Goal: Information Seeking & Learning: Learn about a topic

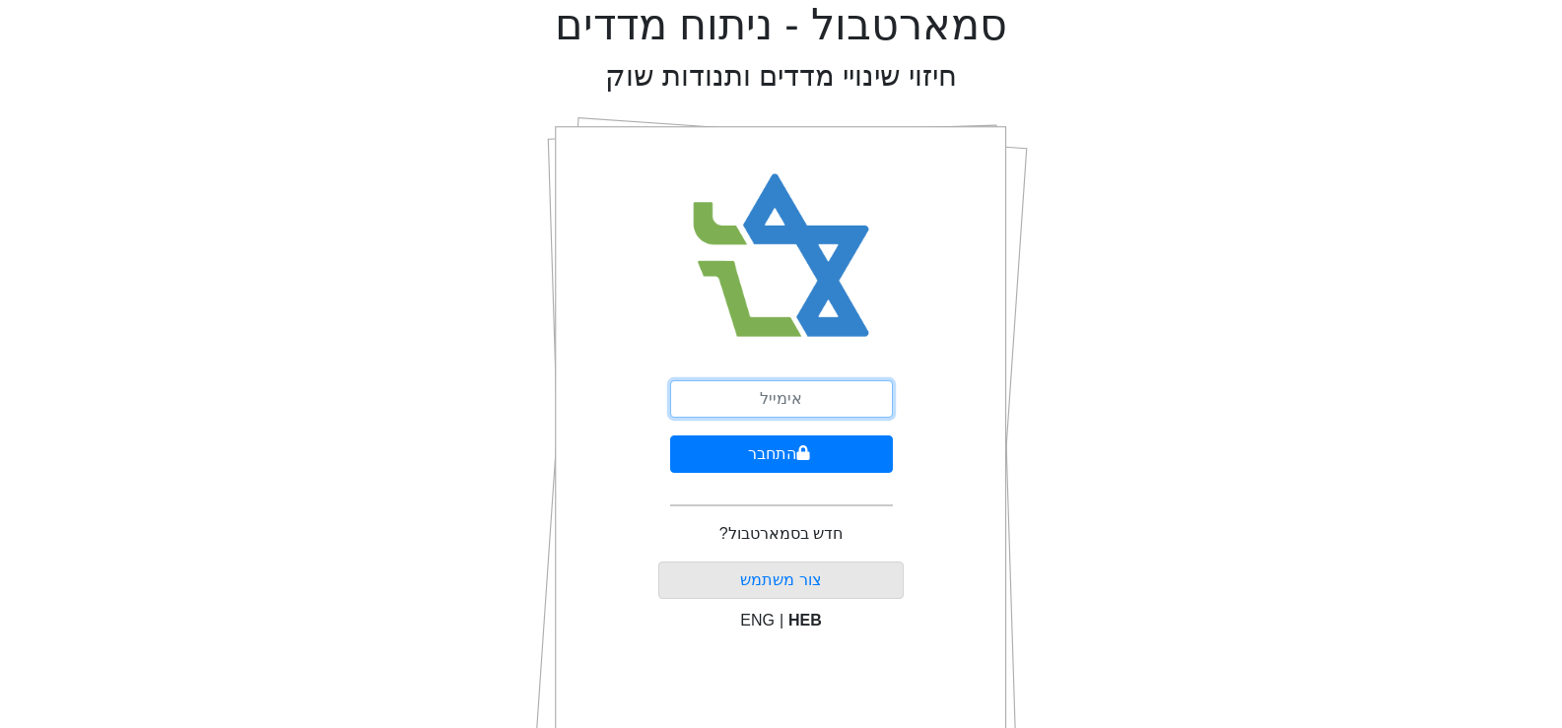
click at [781, 396] on input "email" at bounding box center [781, 398] width 223 height 37
type input "[EMAIL_ADDRESS][DOMAIN_NAME]"
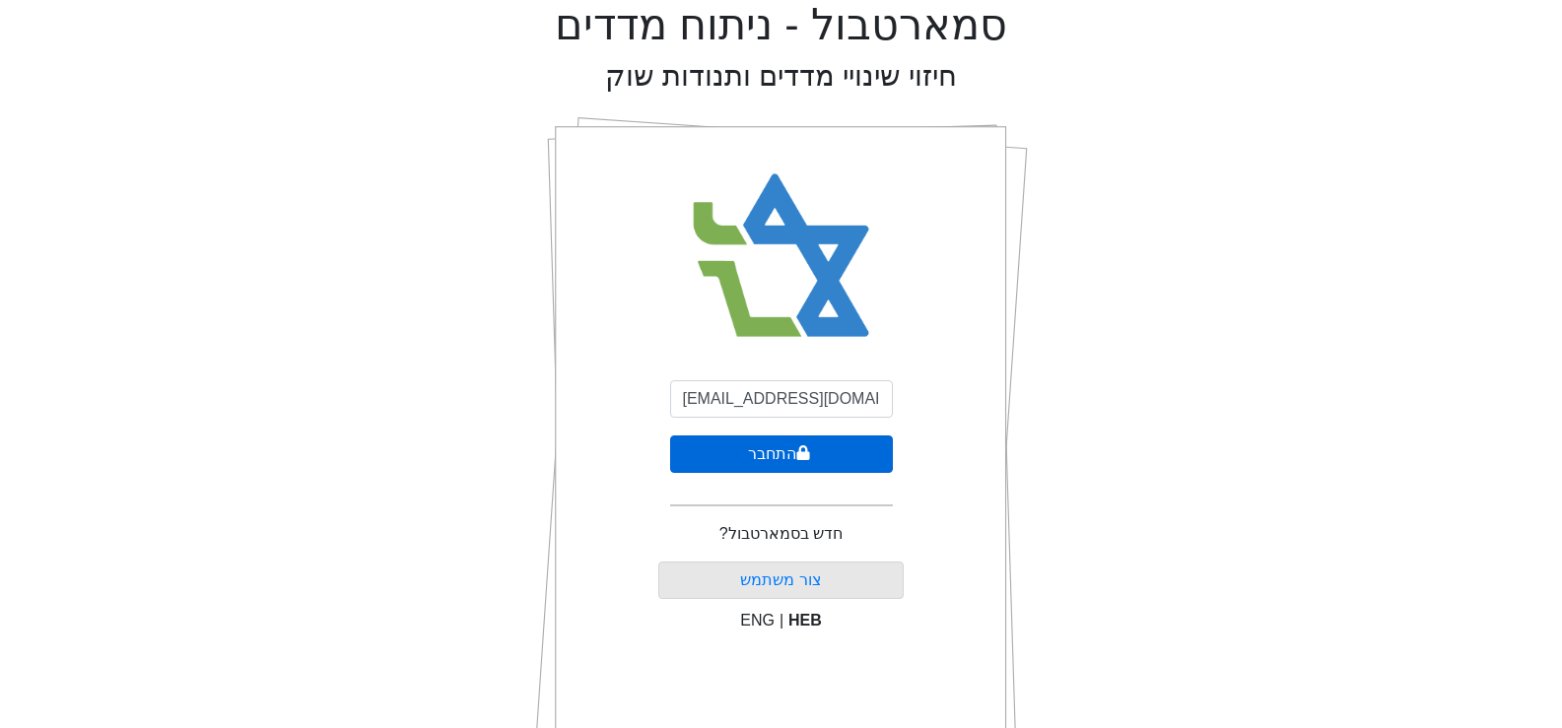
click at [784, 456] on button "התחבר" at bounding box center [781, 453] width 223 height 37
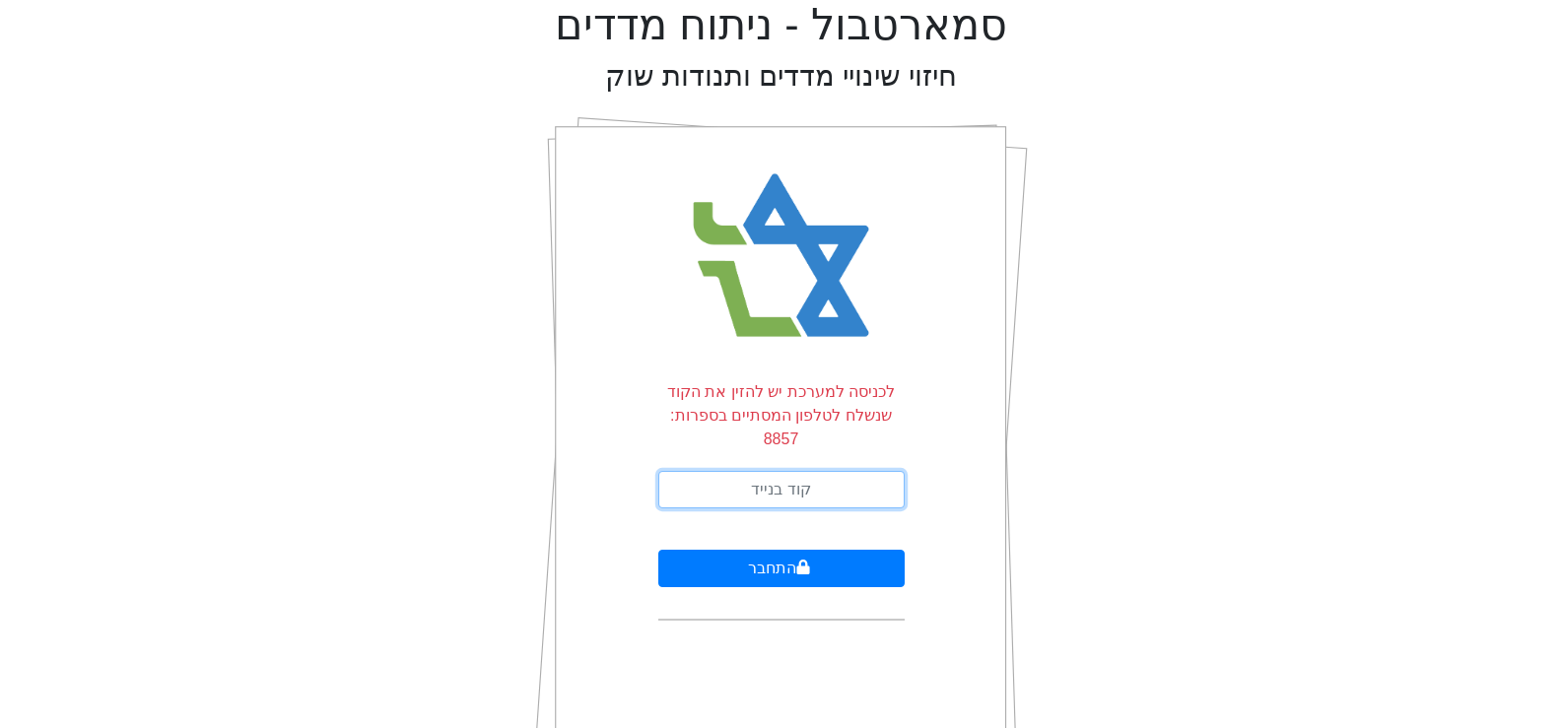
click at [798, 471] on input "text" at bounding box center [781, 489] width 246 height 37
type input "734503"
click at [658, 550] on button "התחבר" at bounding box center [781, 568] width 246 height 37
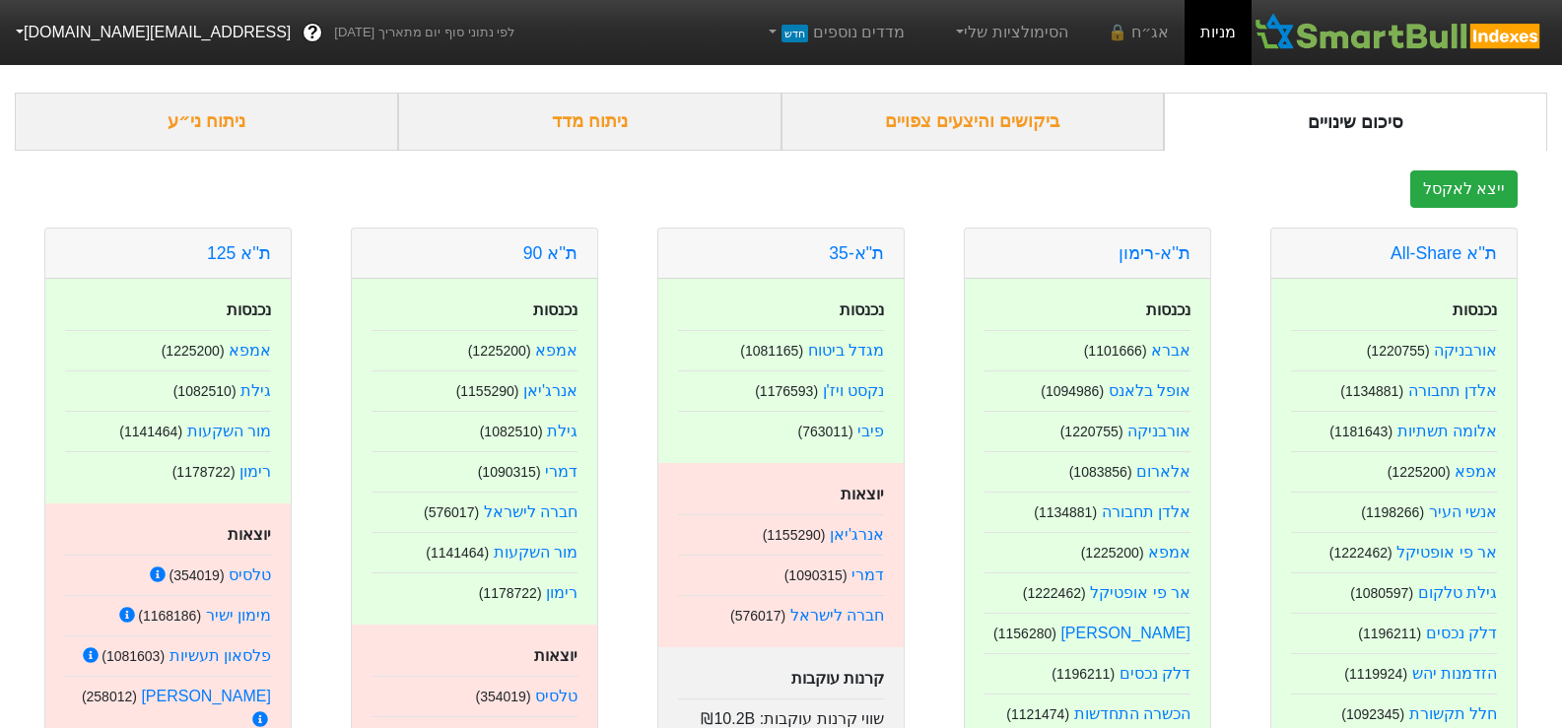
scroll to position [99, 0]
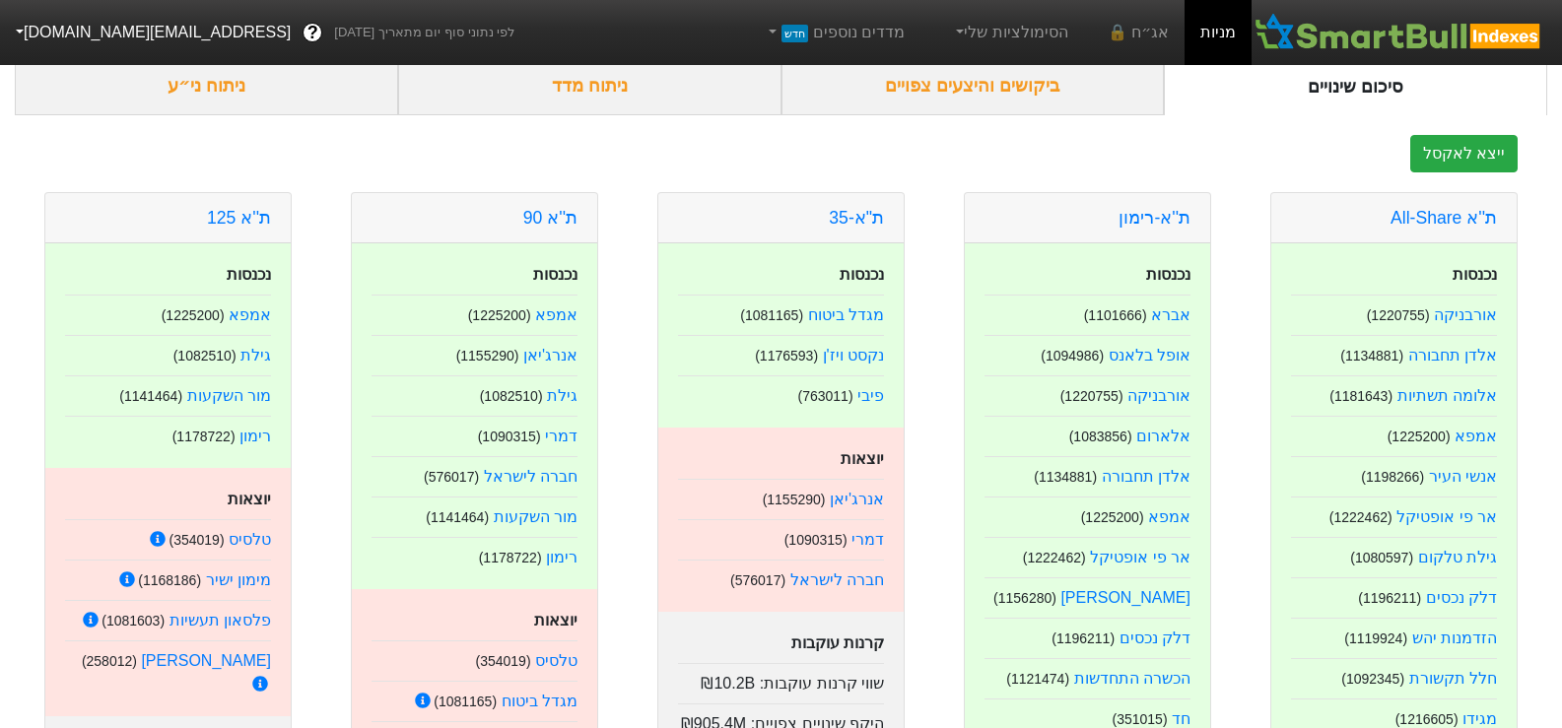
click at [543, 212] on link "ת''א 90" at bounding box center [550, 218] width 54 height 20
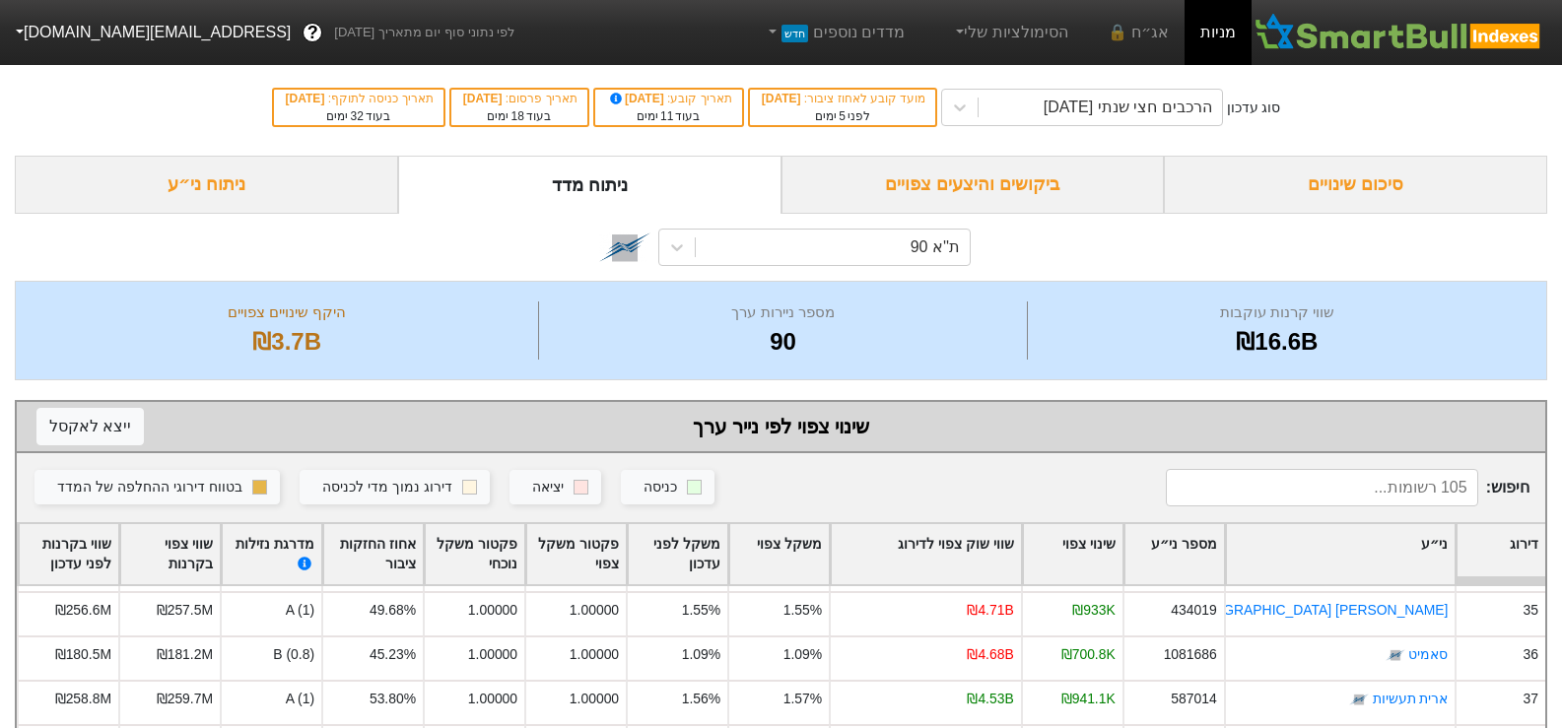
click at [1398, 182] on div "סיכום שינויים" at bounding box center [1355, 185] width 383 height 58
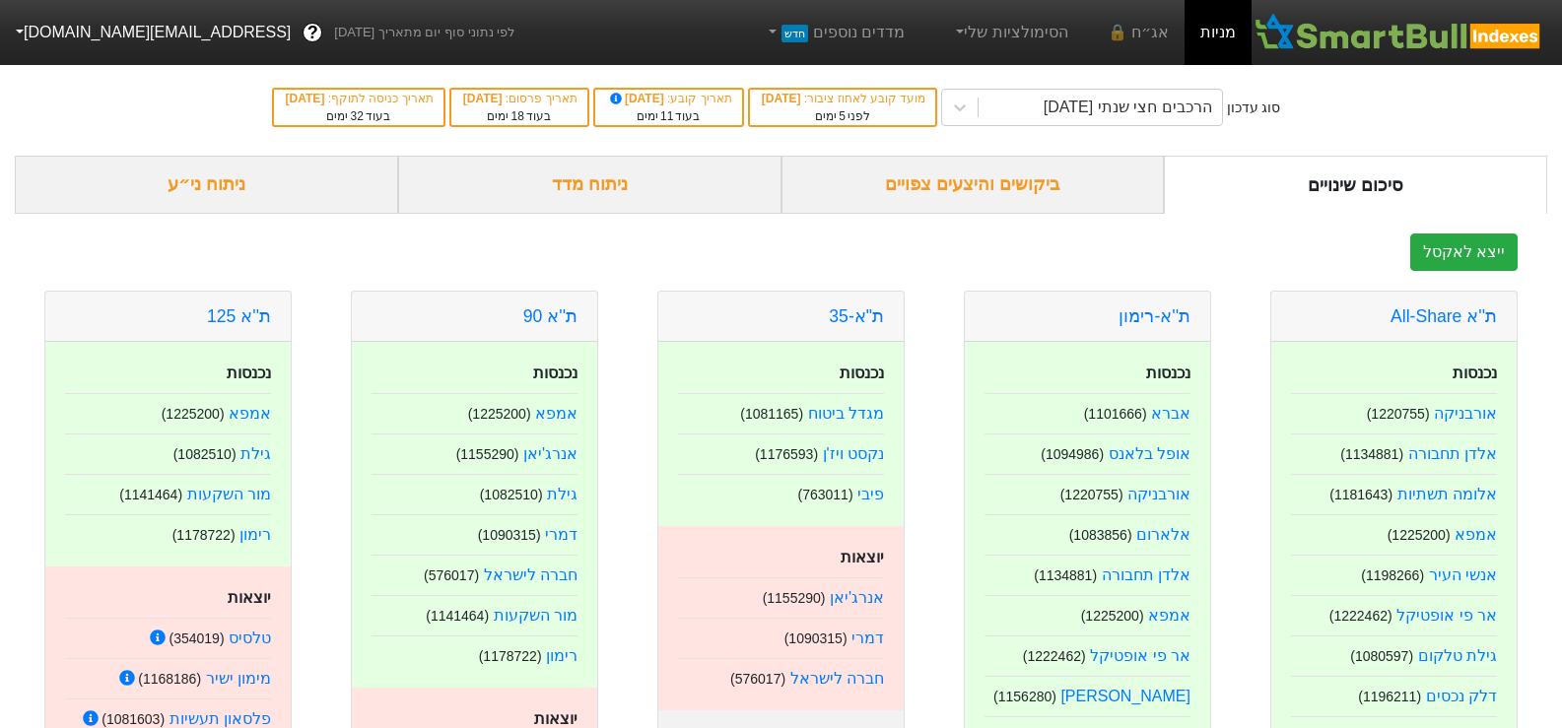
click at [170, 197] on div "ניתוח ני״ע" at bounding box center [206, 185] width 383 height 58
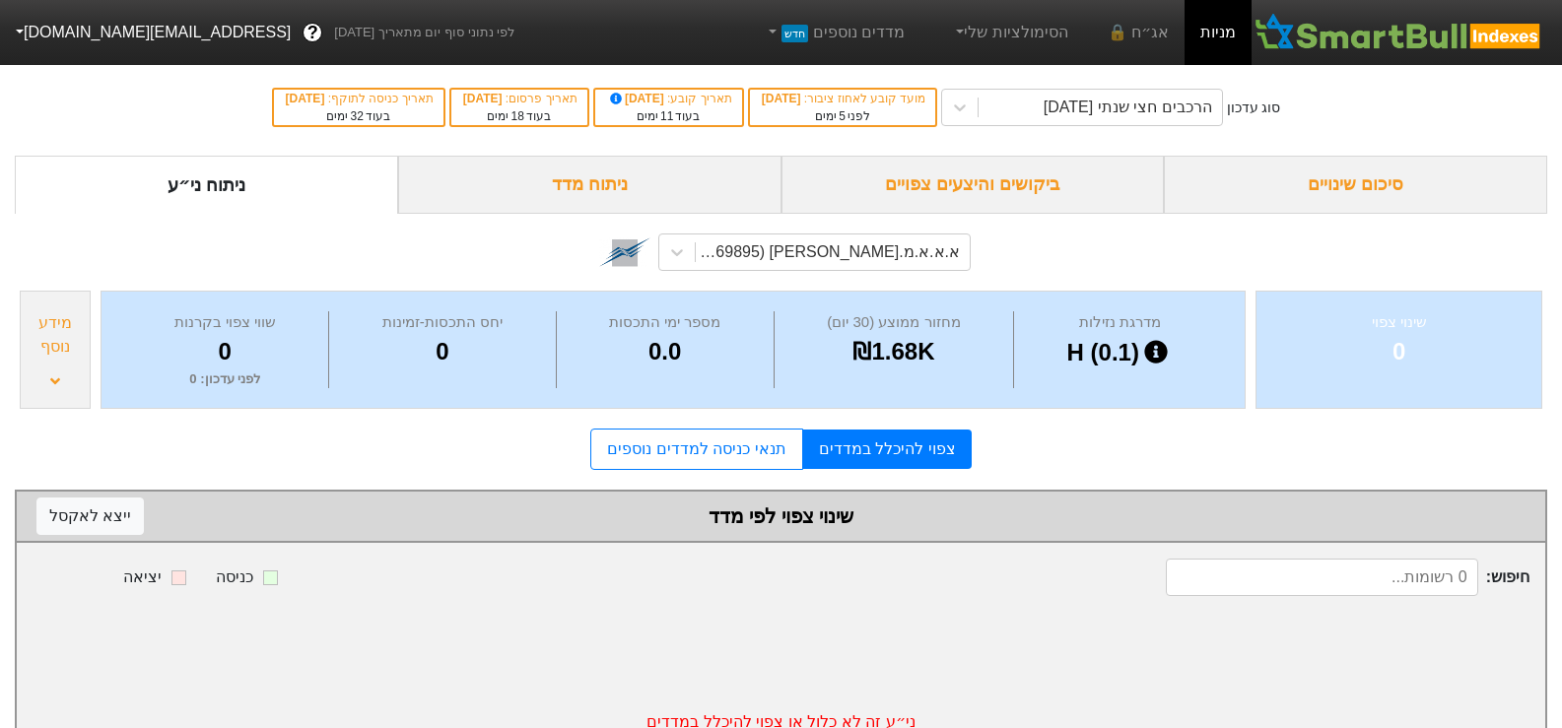
click at [1383, 177] on div "סיכום שינויים" at bounding box center [1355, 185] width 383 height 58
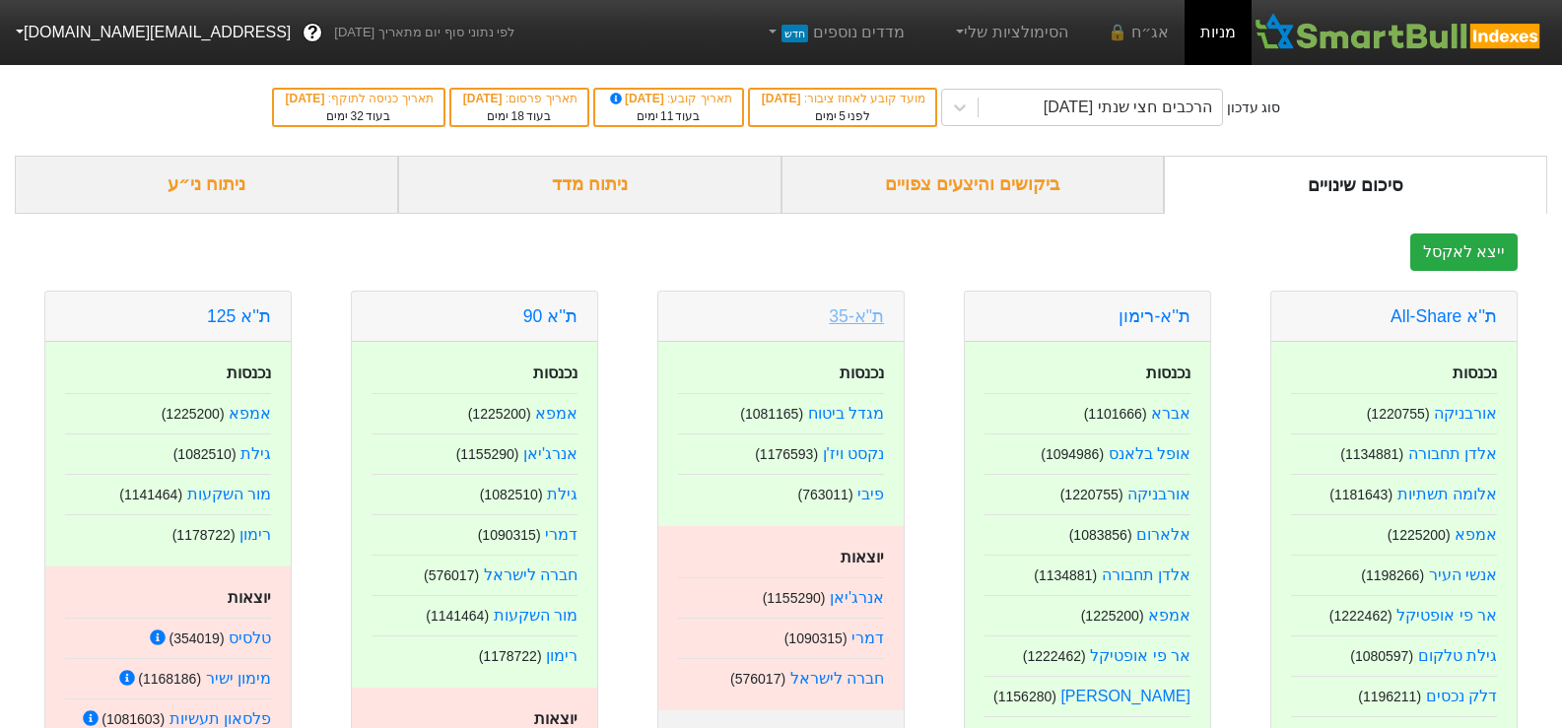
click at [861, 314] on link "ת"א-35" at bounding box center [856, 316] width 55 height 20
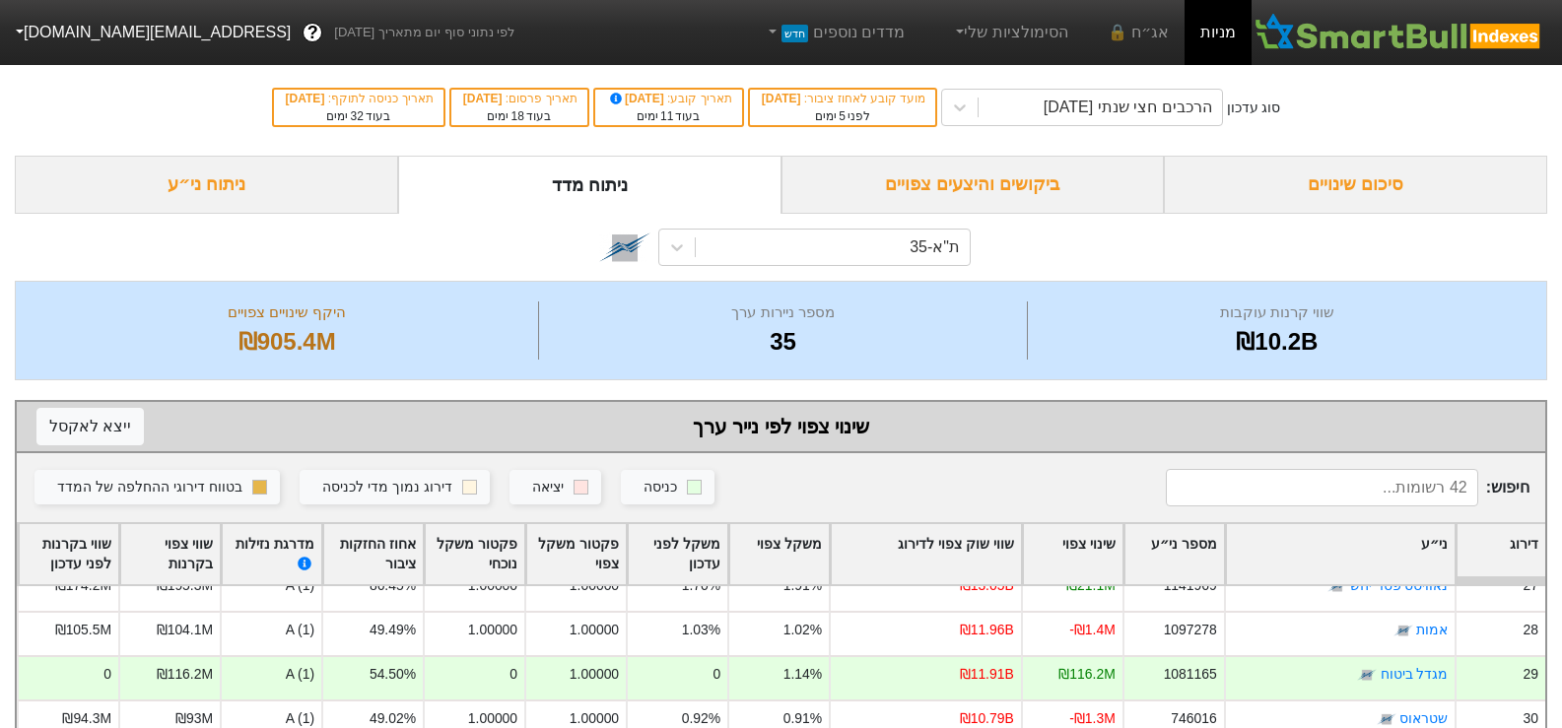
click at [1328, 180] on div "סיכום שינויים" at bounding box center [1355, 185] width 383 height 58
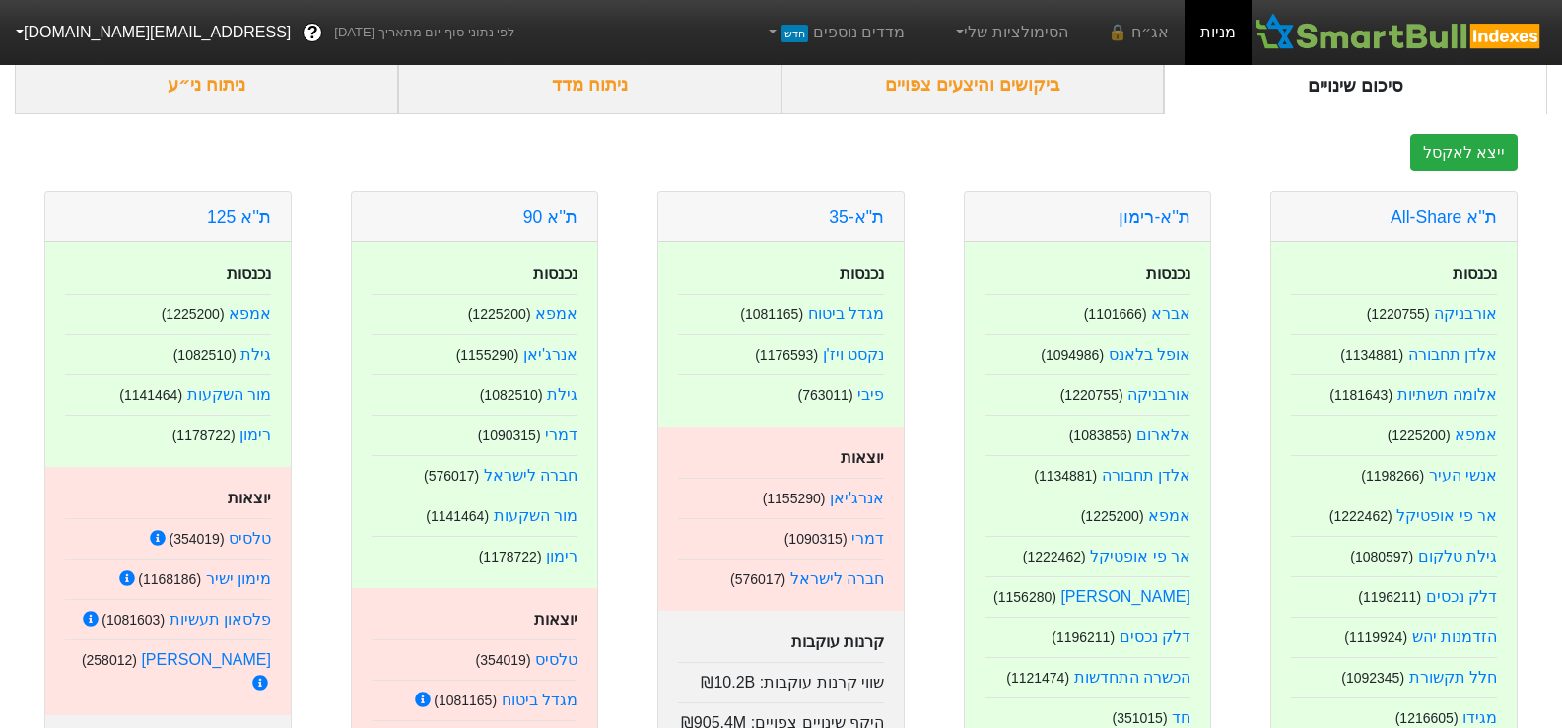
scroll to position [99, 0]
click at [232, 218] on link "ת''א 125" at bounding box center [239, 218] width 64 height 20
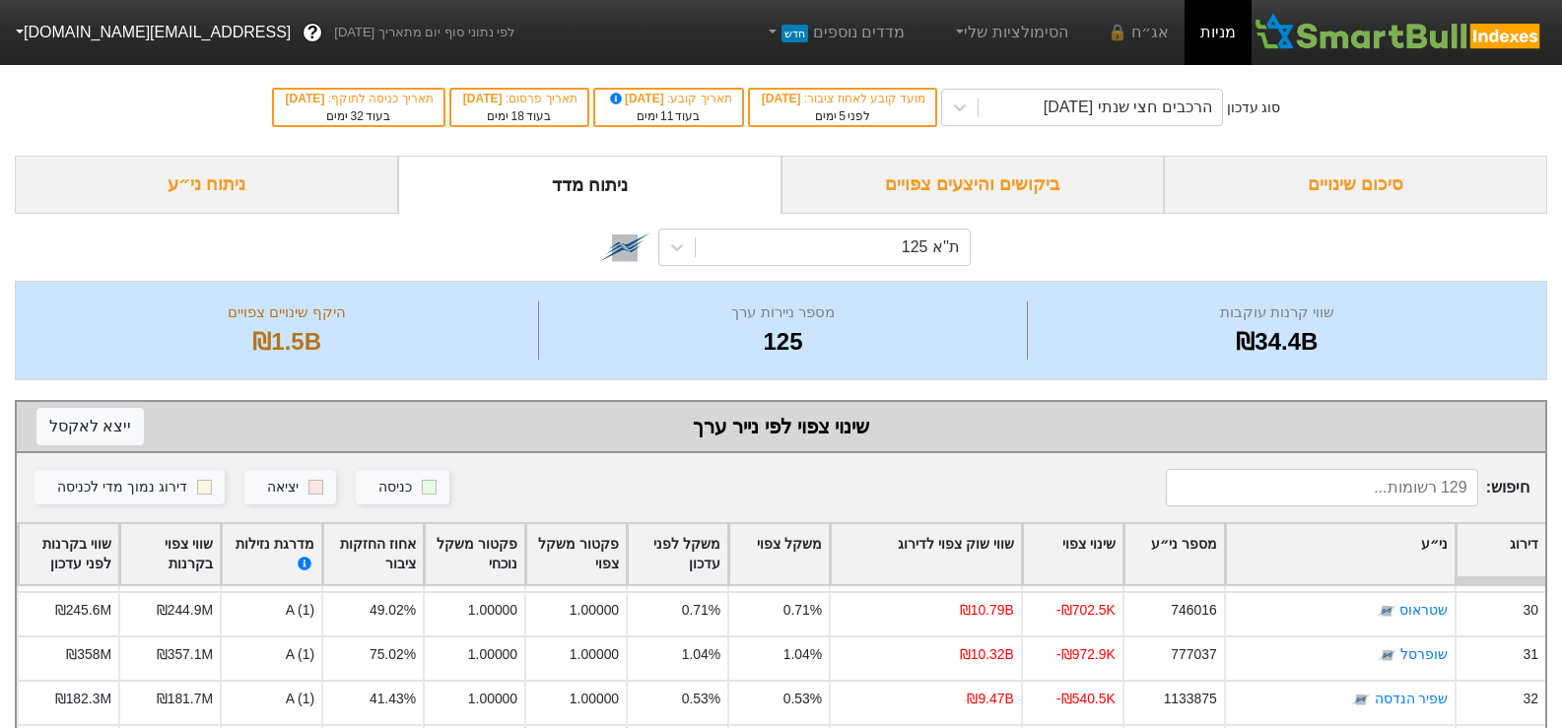
click at [1300, 190] on div "סיכום שינויים" at bounding box center [1355, 185] width 383 height 58
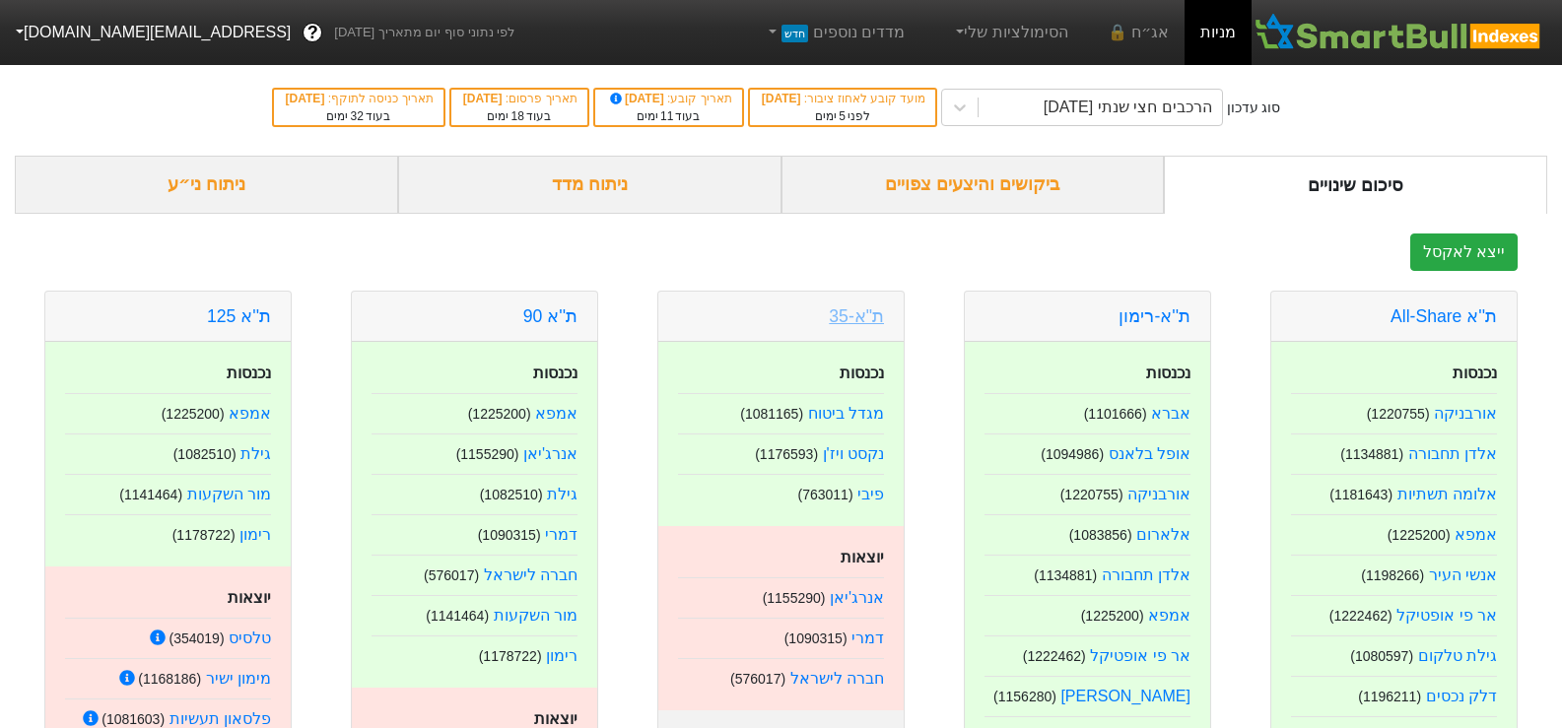
click at [856, 320] on link "ת"א-35" at bounding box center [856, 316] width 55 height 20
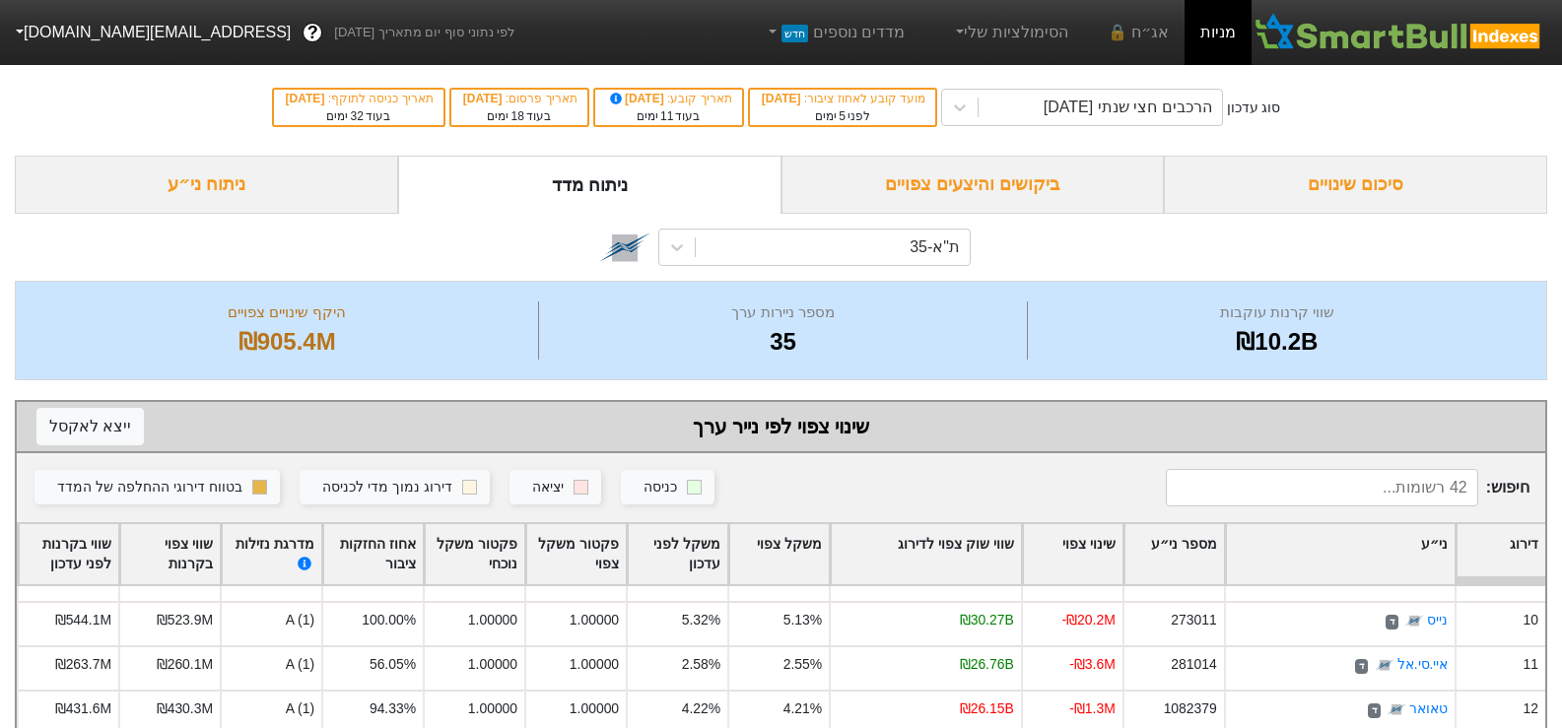
click at [1375, 184] on div "סיכום שינויים" at bounding box center [1355, 185] width 383 height 58
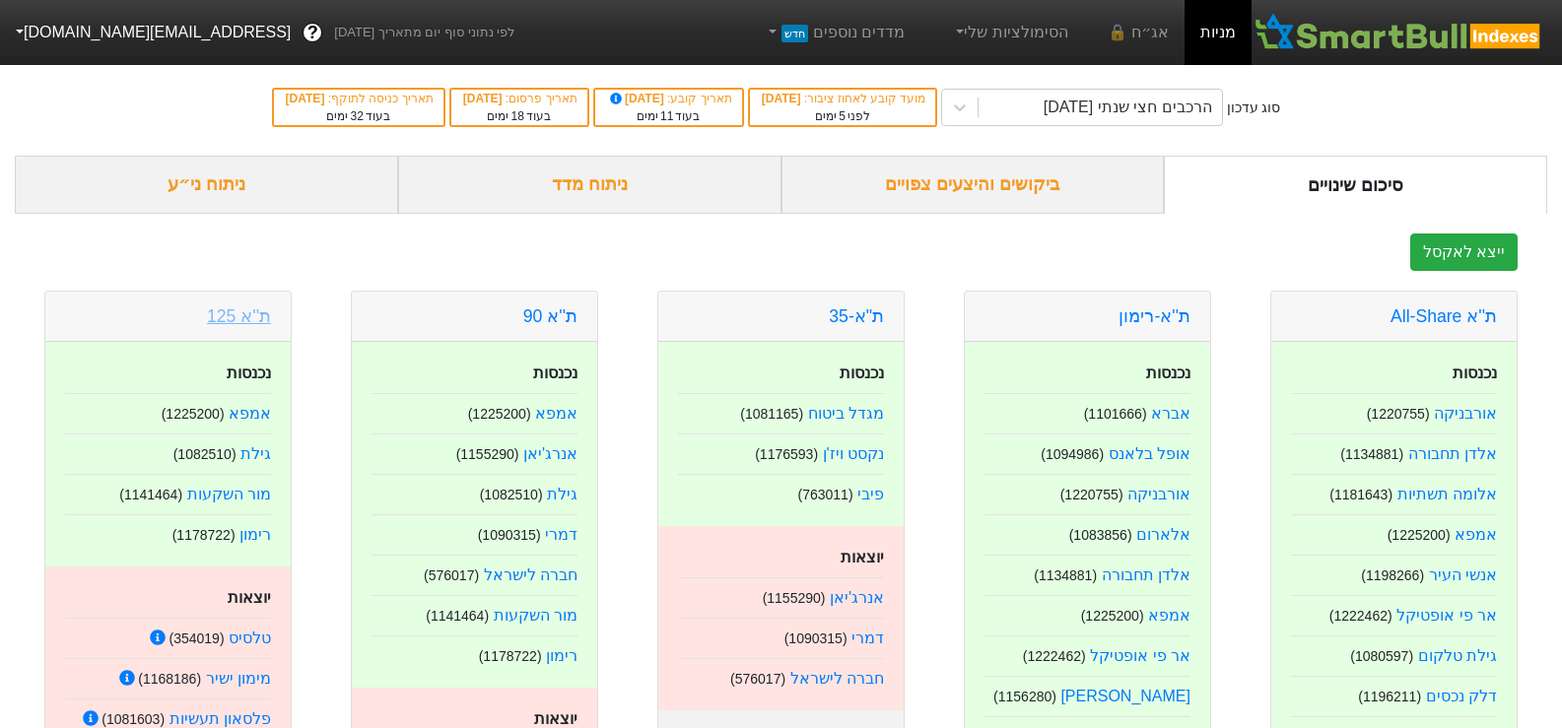
click at [248, 325] on link "ת''א 125" at bounding box center [239, 316] width 64 height 20
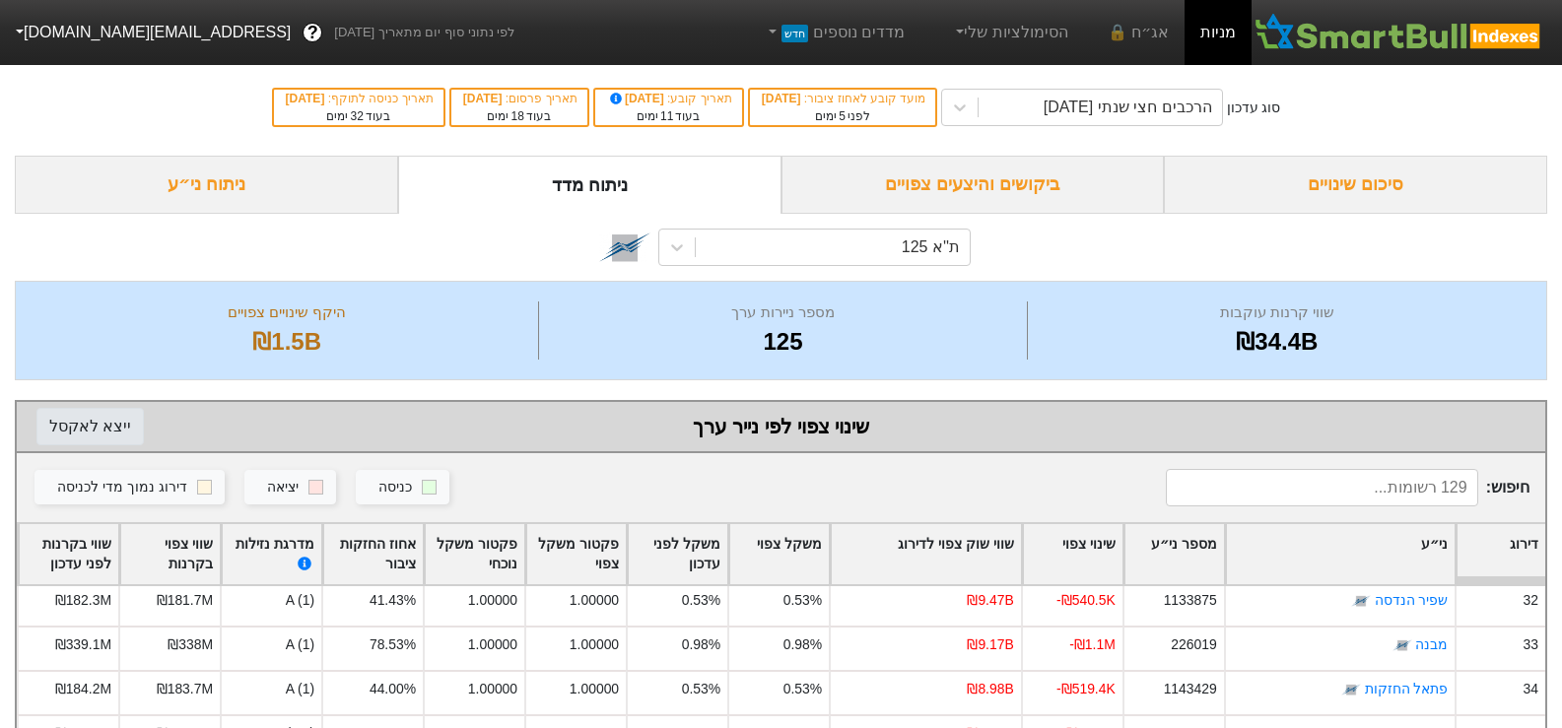
click at [85, 422] on button "ייצא ל אקסל" at bounding box center [89, 426] width 107 height 37
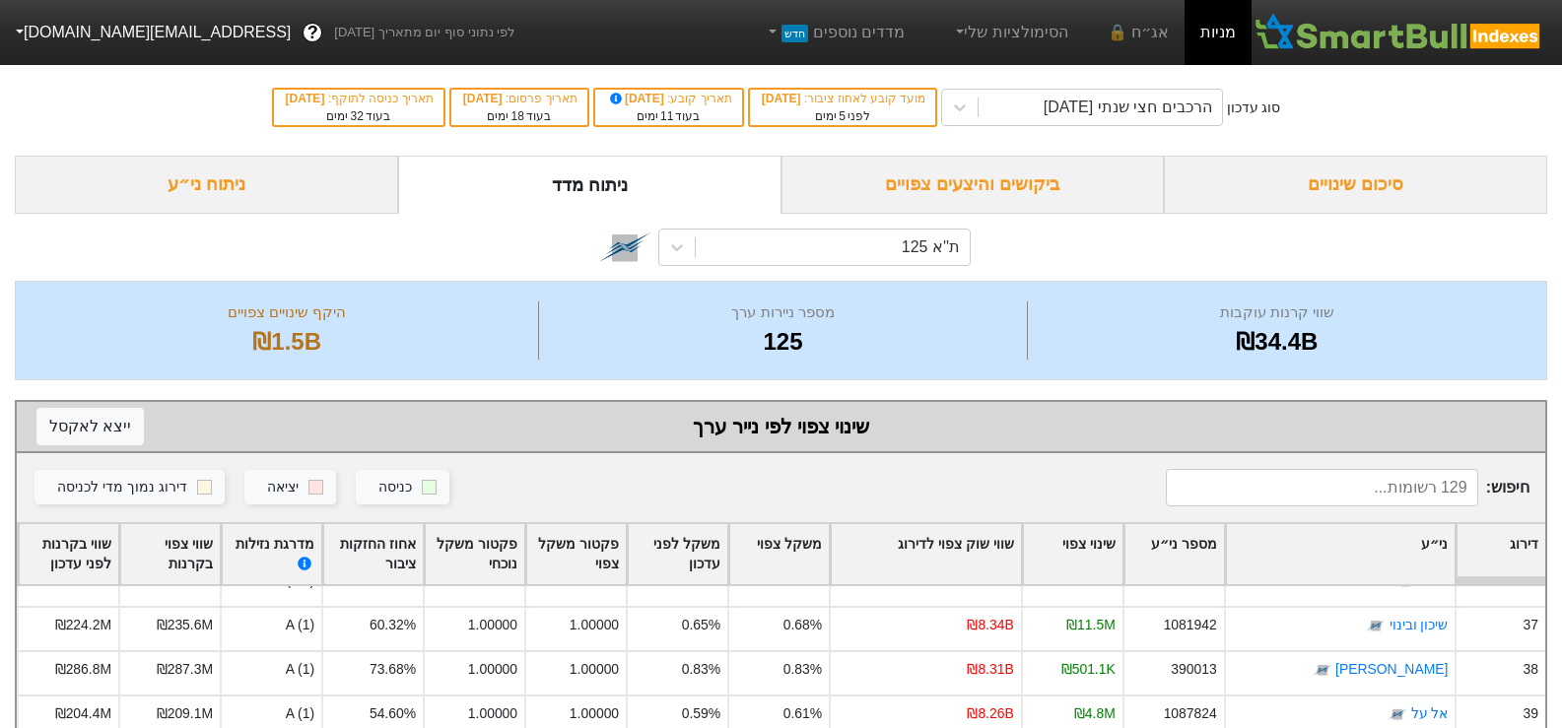
click at [1004, 193] on div "ביקושים והיצעים צפויים" at bounding box center [972, 185] width 383 height 58
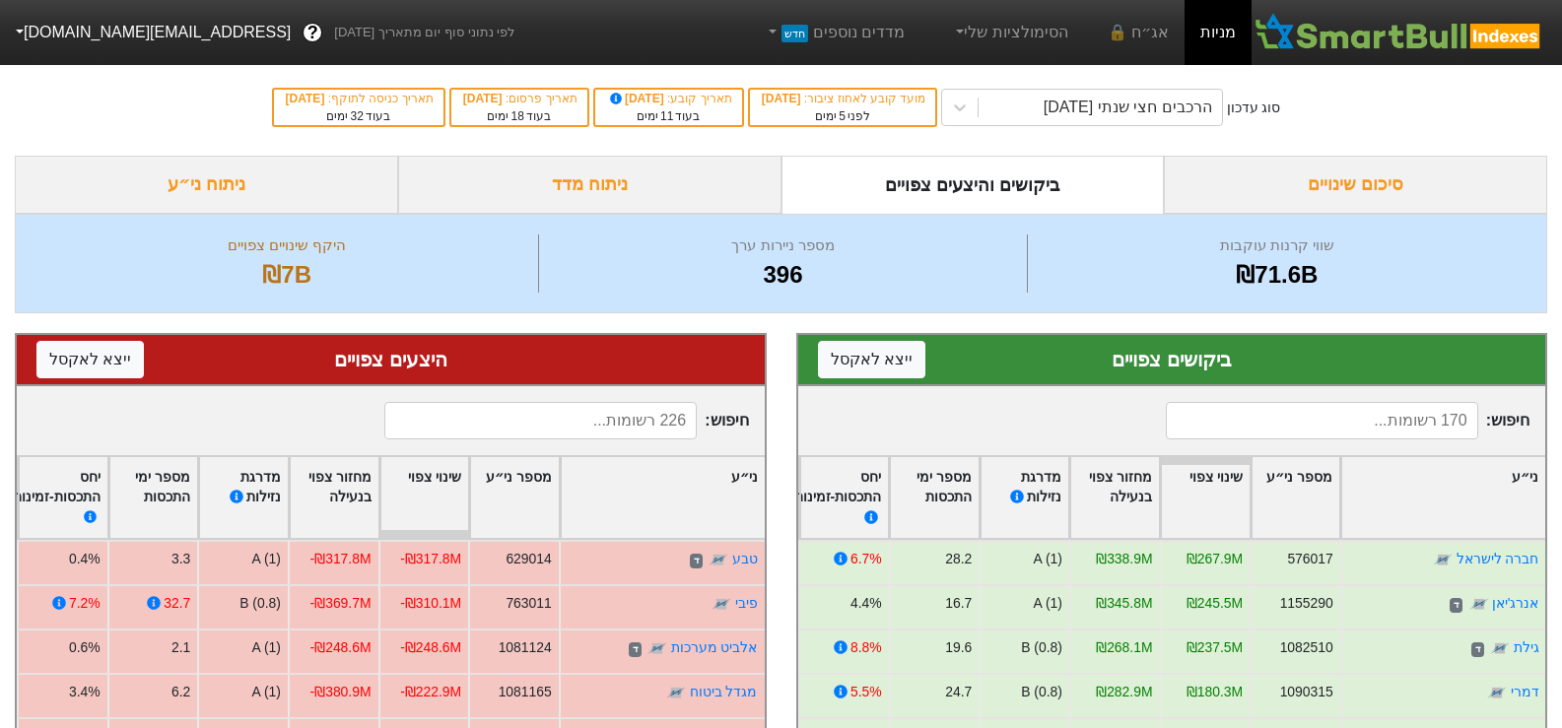
click at [606, 193] on div "ניתוח מדד" at bounding box center [589, 185] width 383 height 58
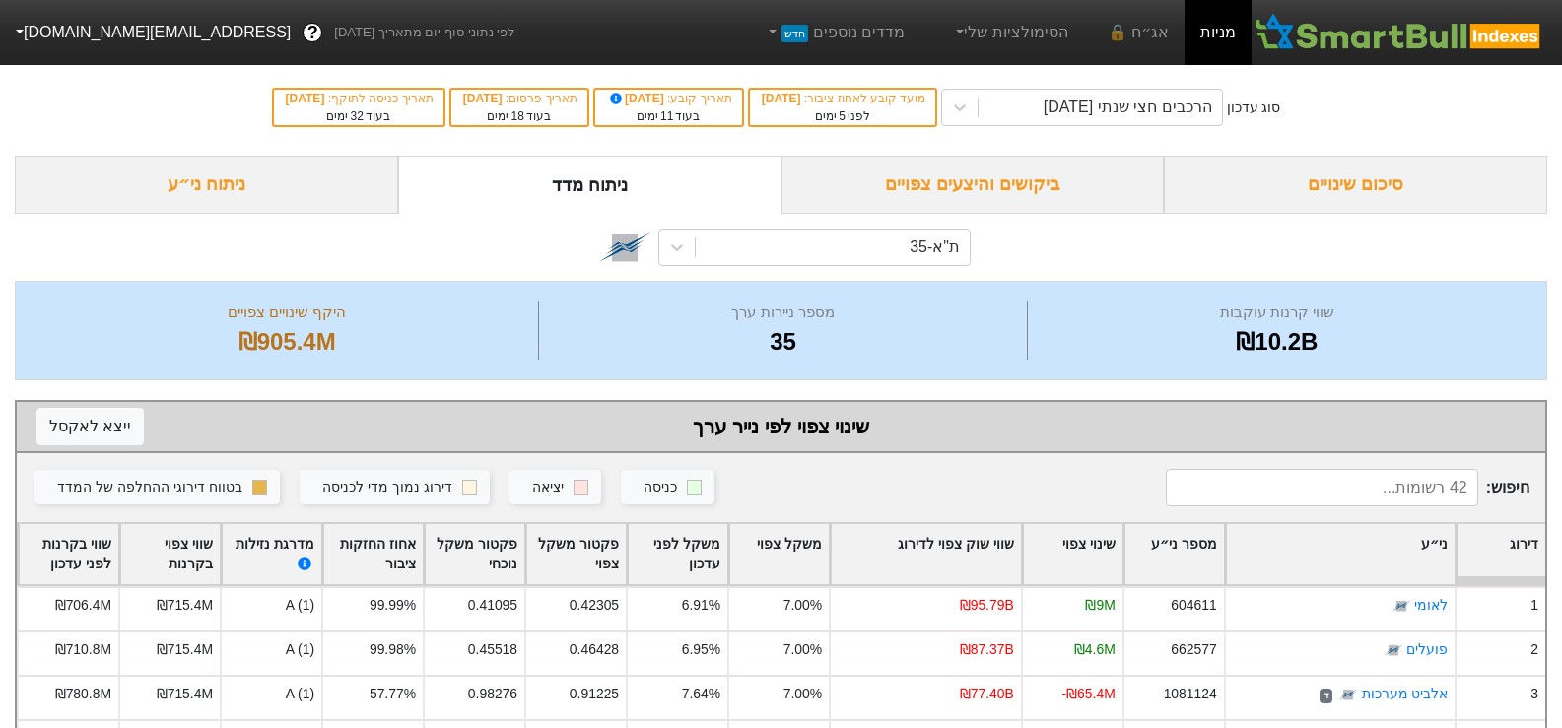
click at [238, 195] on div "ניתוח ני״ע" at bounding box center [206, 185] width 383 height 58
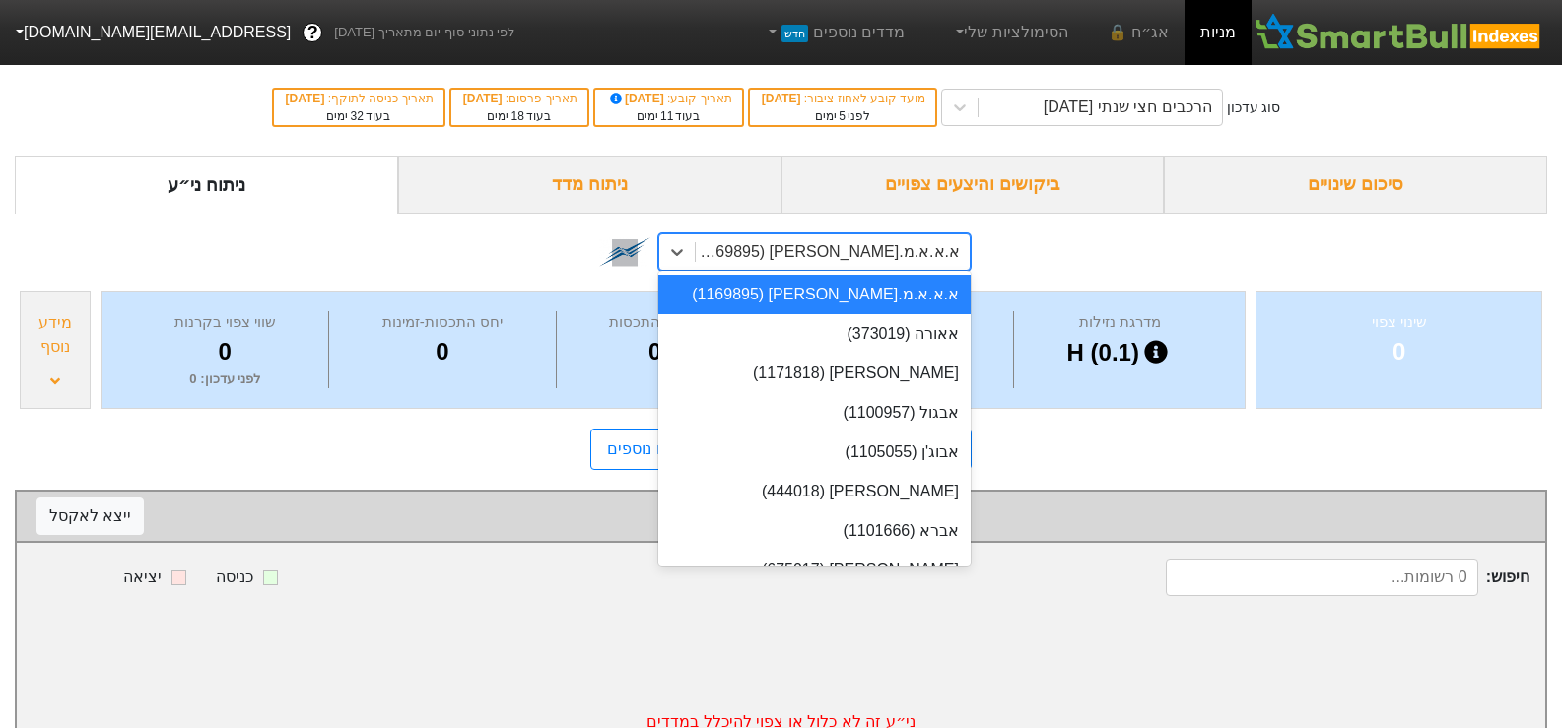
click at [893, 249] on div "א.א.א.מ.[PERSON_NAME] (1169895)" at bounding box center [827, 252] width 266 height 24
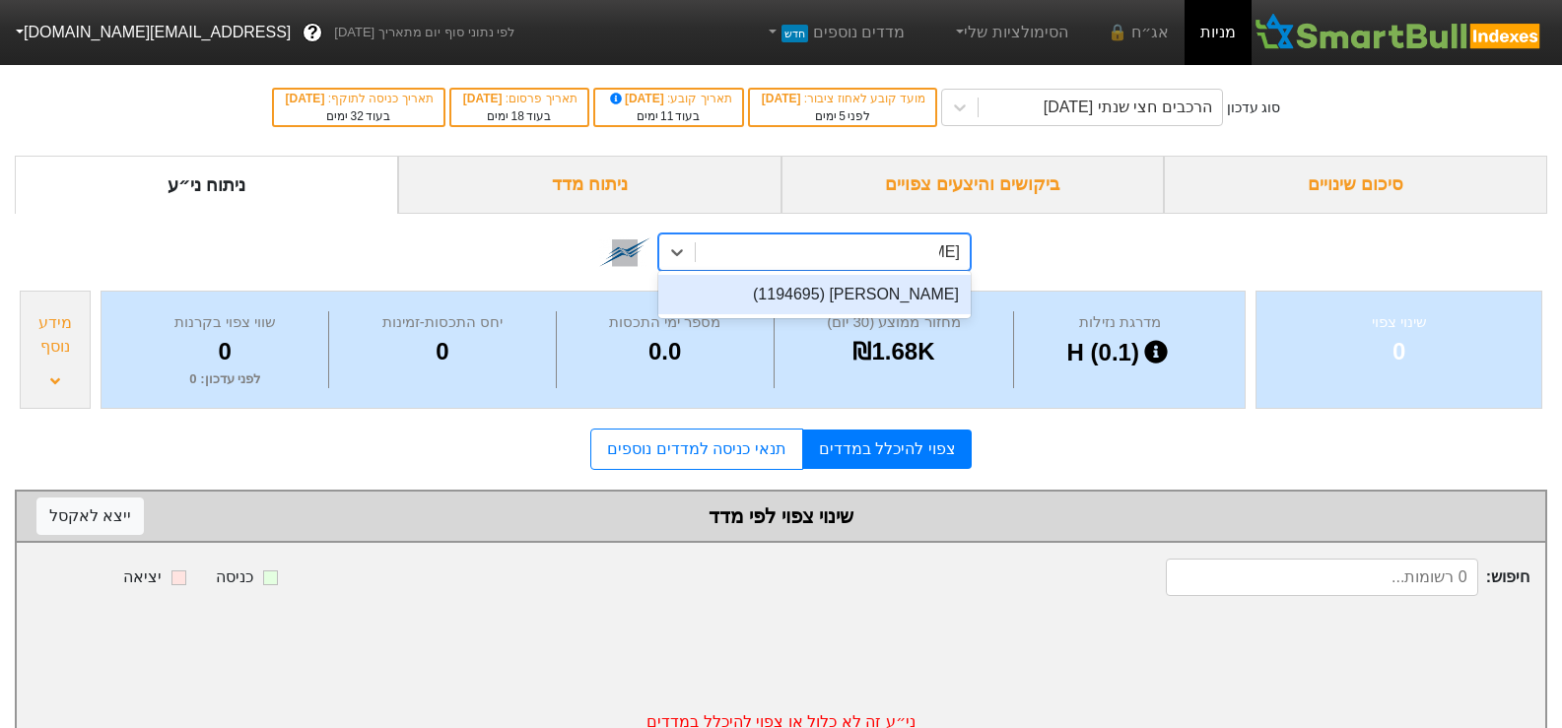
type input "זפיר"
click at [893, 286] on div "[PERSON_NAME] (1194695)" at bounding box center [814, 294] width 312 height 39
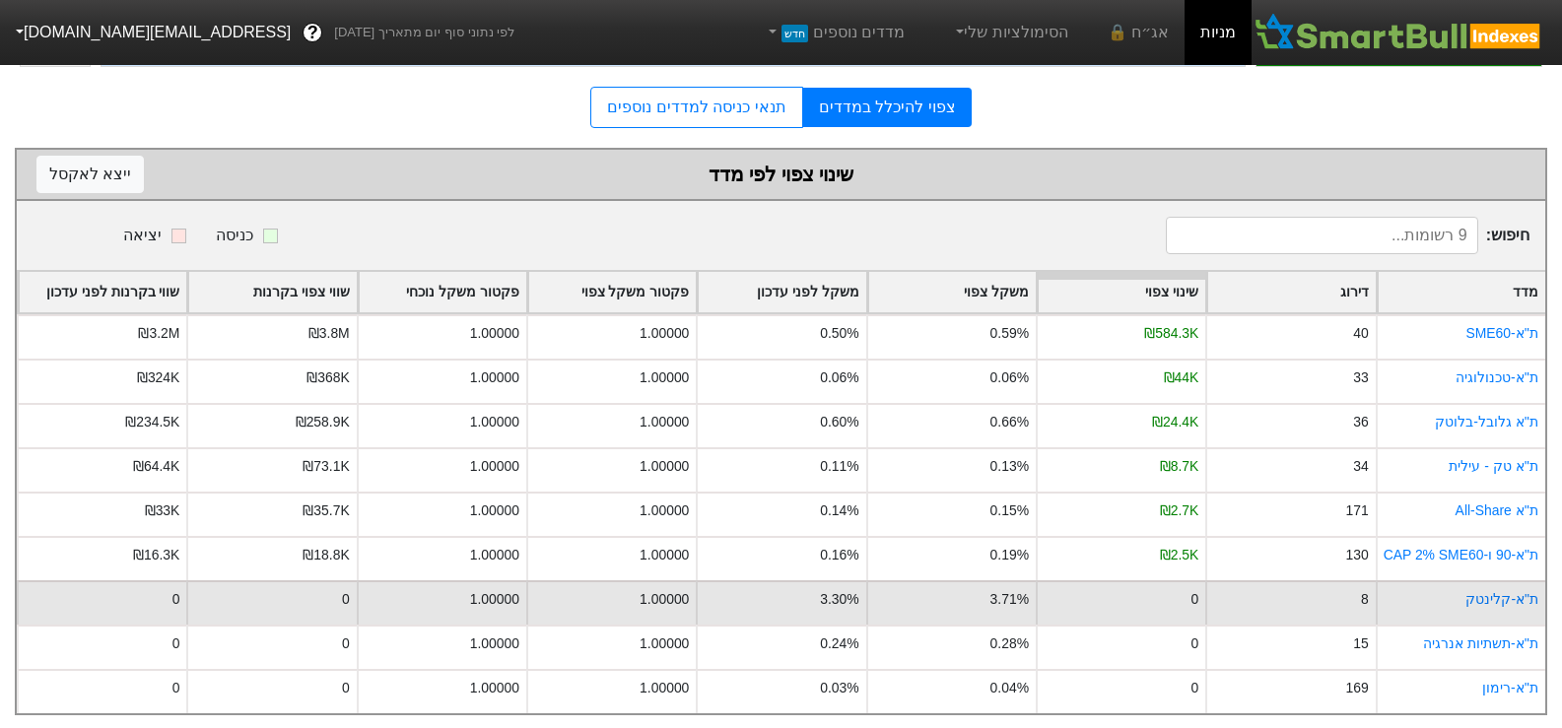
scroll to position [364, 0]
